Goal: Information Seeking & Learning: Learn about a topic

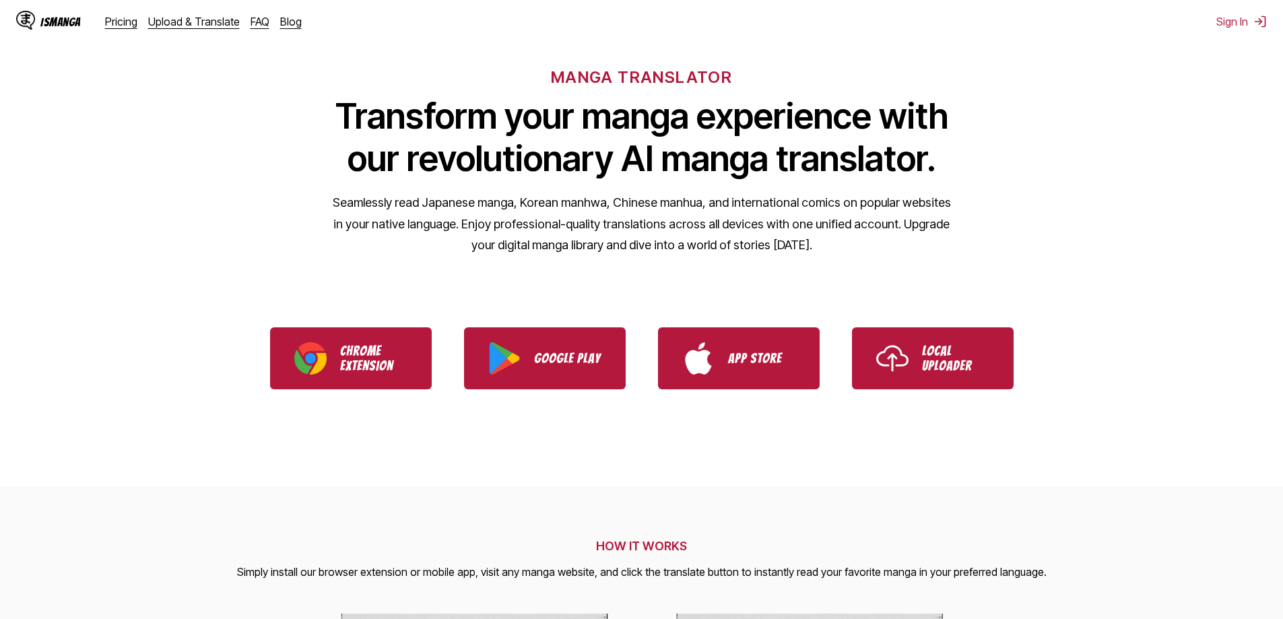
scroll to position [202, 0]
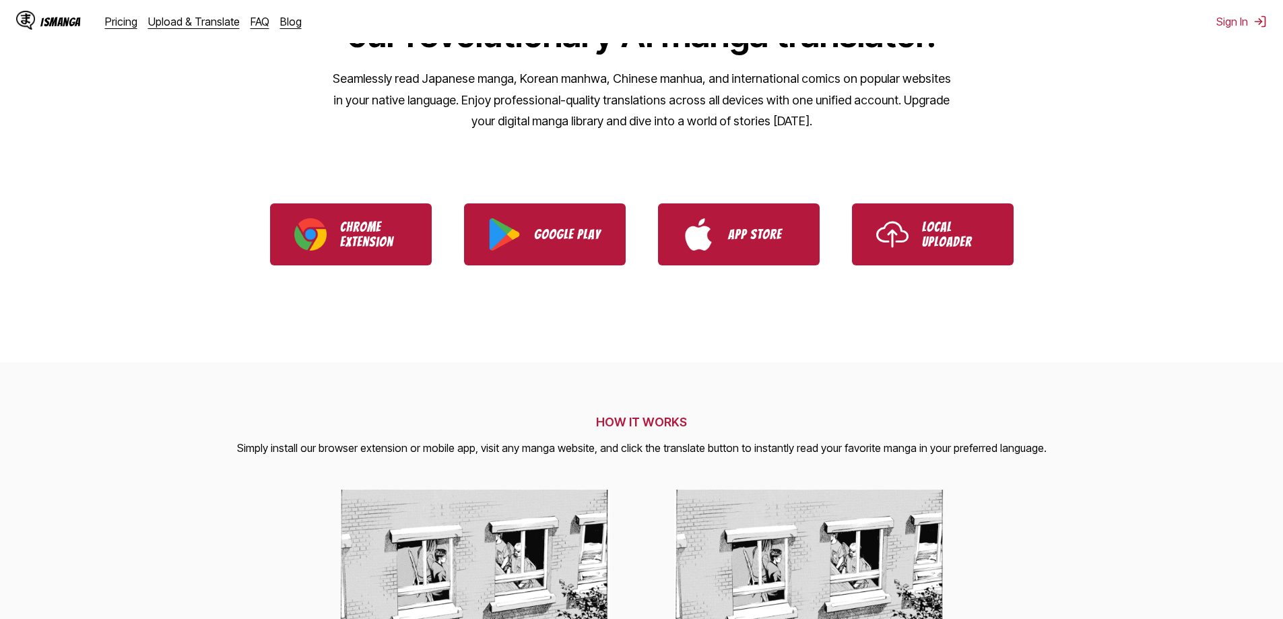
click at [119, 32] on div "IsManga Pricing Upload & Translate FAQ Blog" at bounding box center [164, 21] width 296 height 43
click at [123, 28] on div "IsManga Pricing Upload & Translate FAQ Blog" at bounding box center [164, 21] width 296 height 43
click at [105, 21] on link "Pricing" at bounding box center [121, 21] width 32 height 13
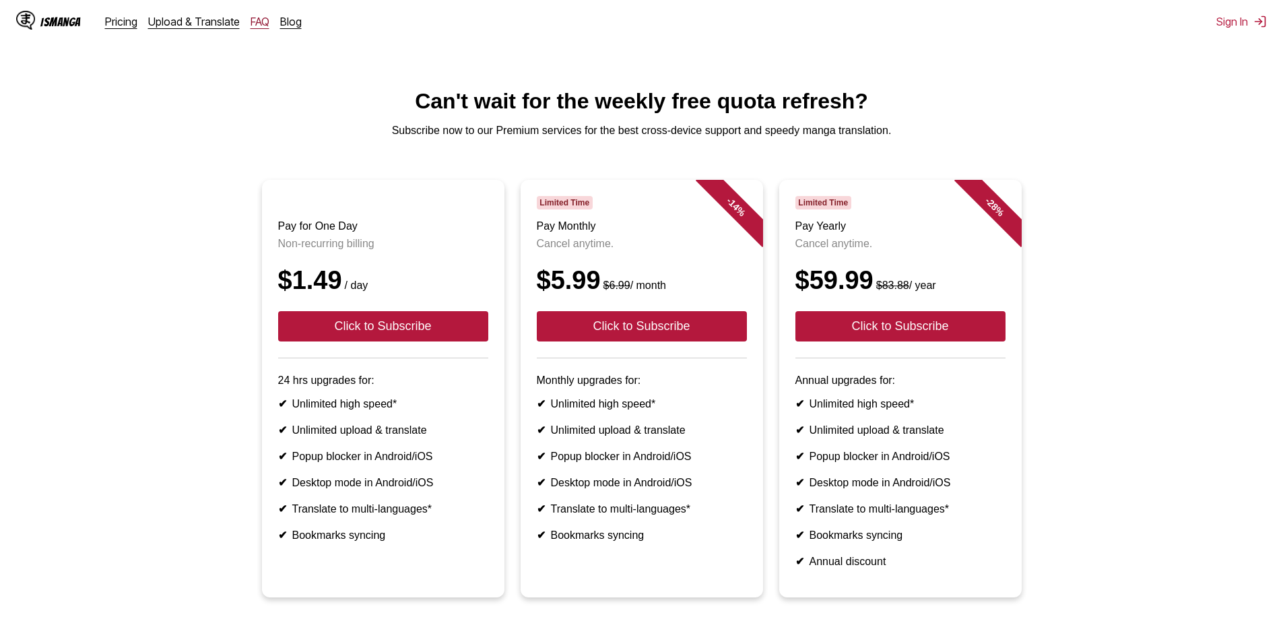
click at [258, 22] on link "FAQ" at bounding box center [260, 21] width 19 height 13
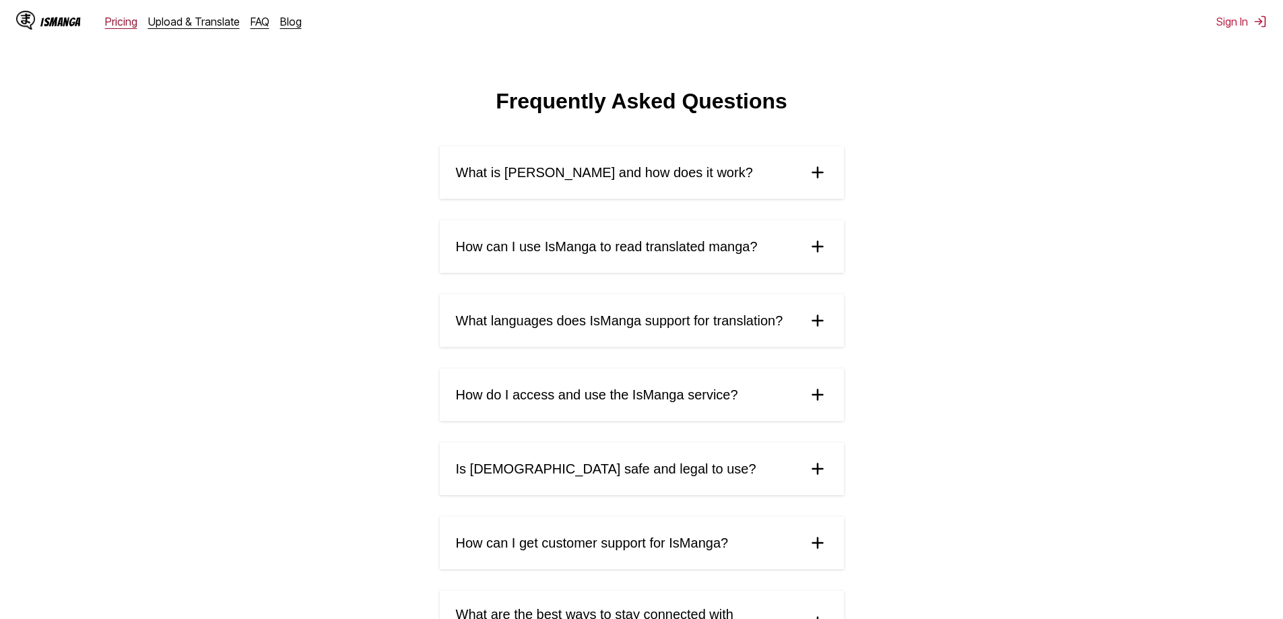
click at [114, 20] on link "Pricing" at bounding box center [121, 21] width 32 height 13
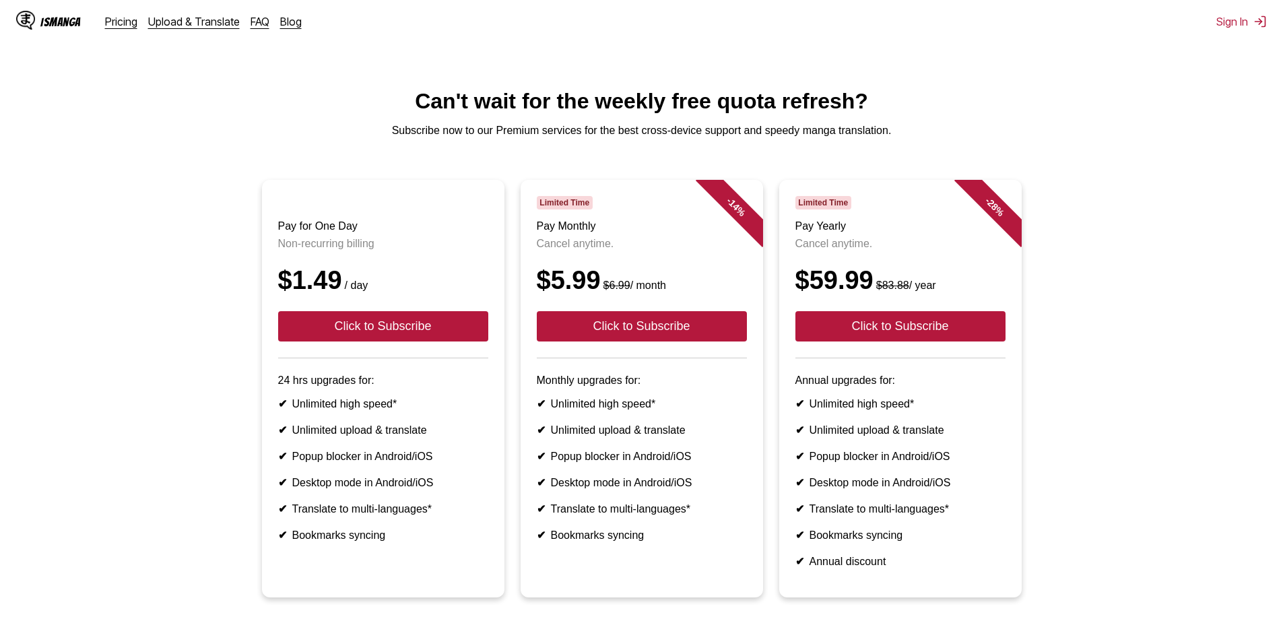
click at [263, 22] on div "Pricing Upload & Translate FAQ Blog" at bounding box center [208, 21] width 207 height 13
click at [260, 23] on link "FAQ" at bounding box center [260, 21] width 19 height 13
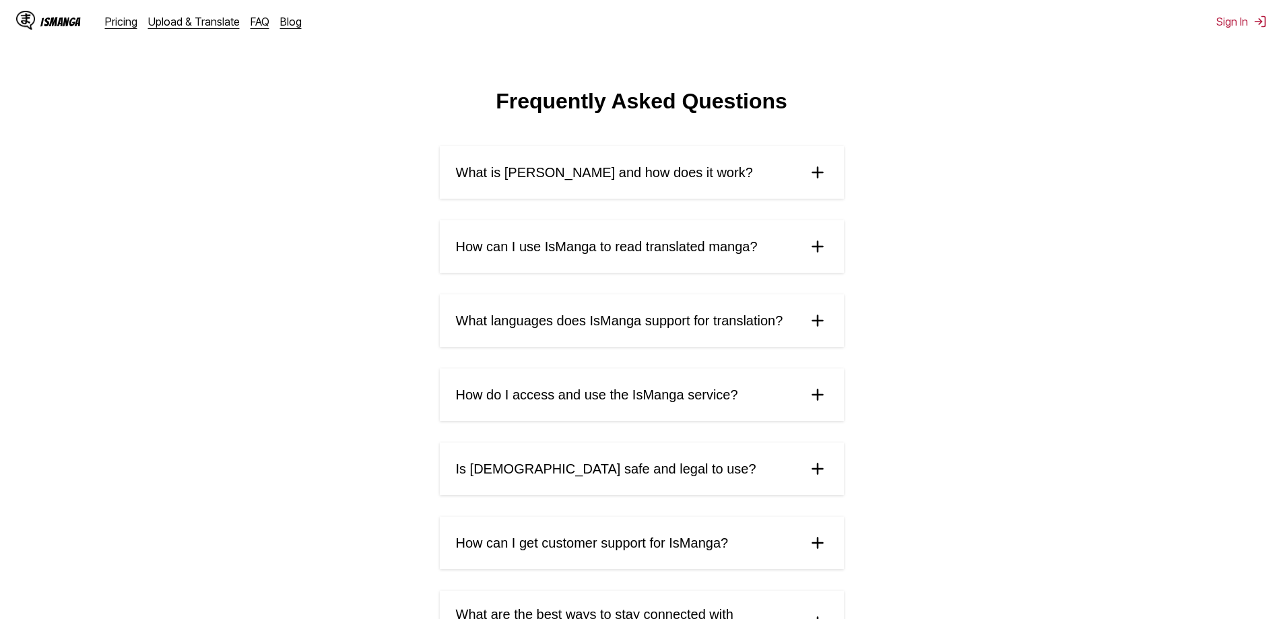
click at [46, 27] on div "IsManga" at bounding box center [60, 21] width 40 height 13
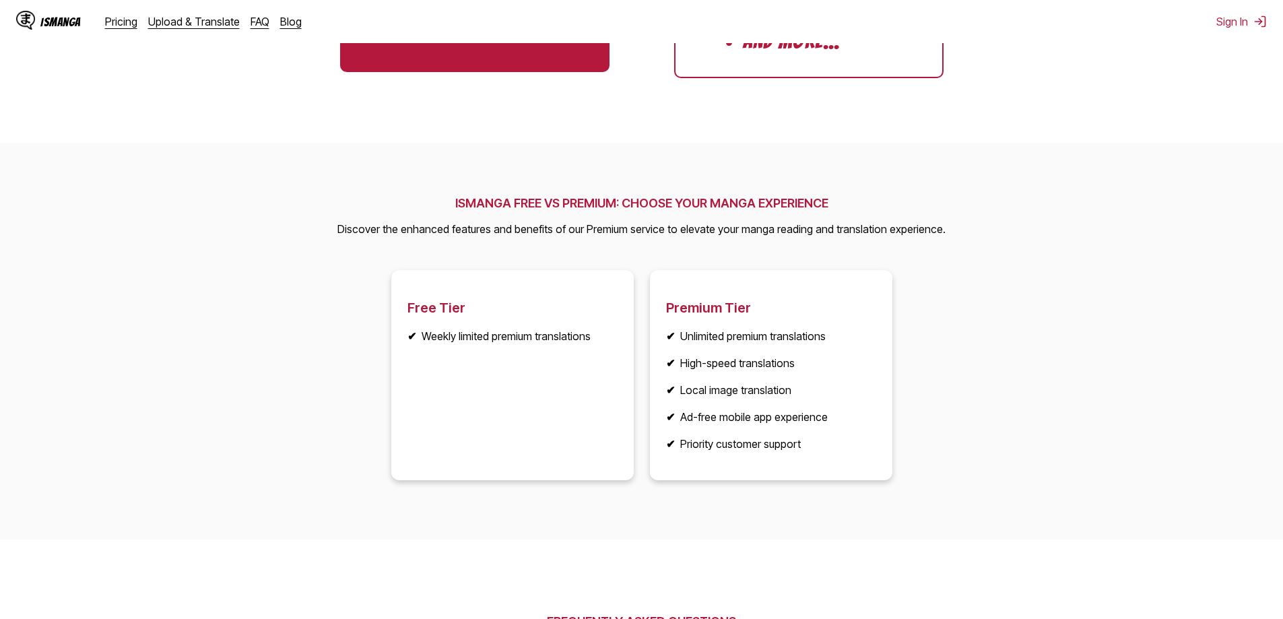
scroll to position [1751, 0]
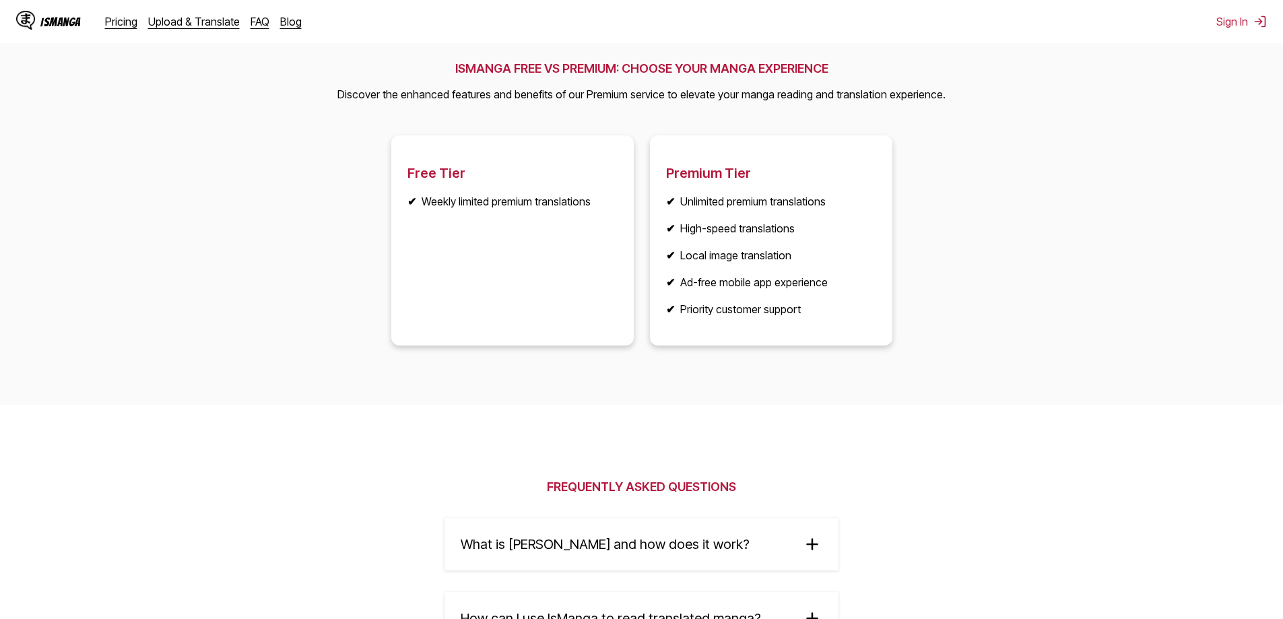
click at [430, 170] on h3 "Free Tier" at bounding box center [512, 173] width 210 height 16
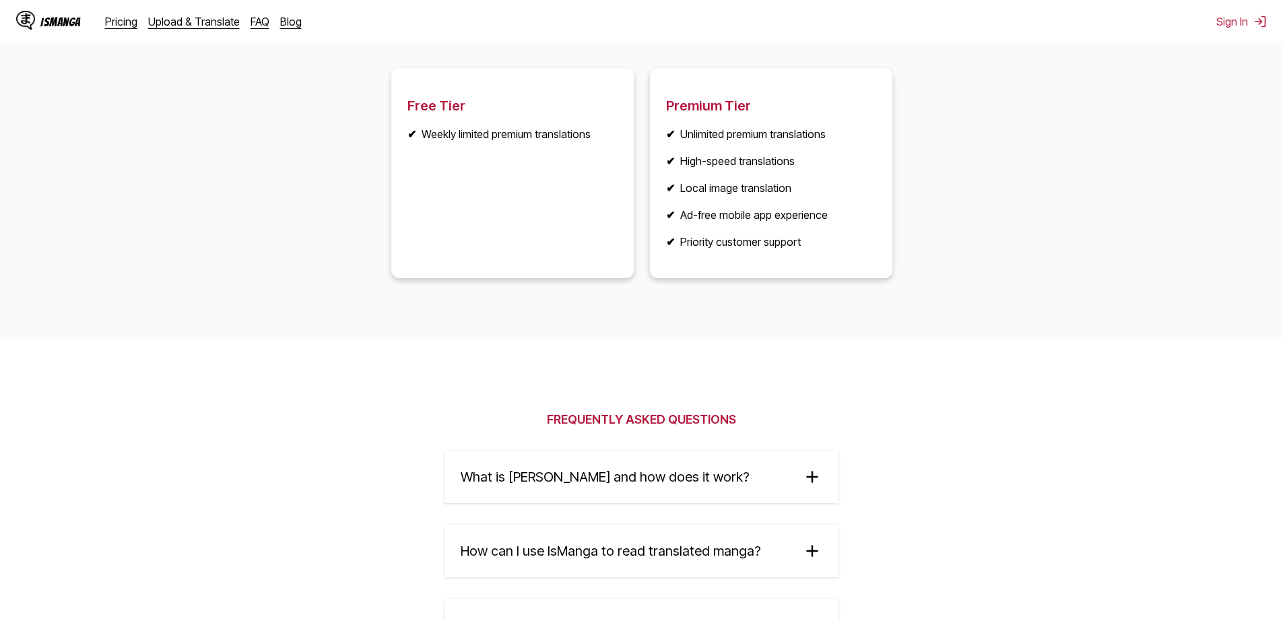
scroll to position [1486, 0]
